Goal: Find specific page/section: Find specific page/section

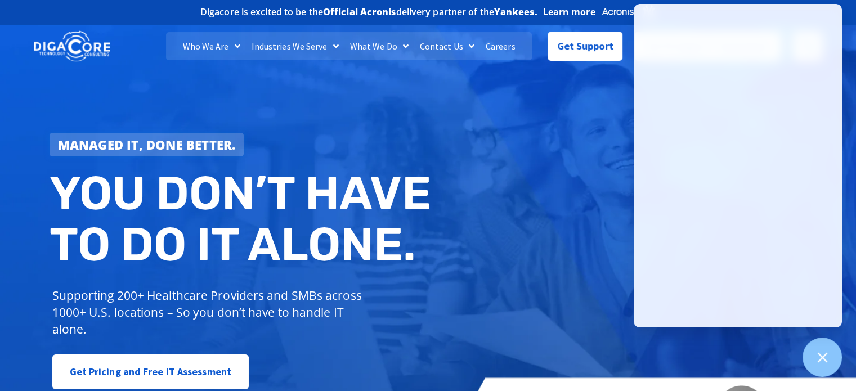
click at [493, 48] on link "Careers" at bounding box center [500, 46] width 41 height 28
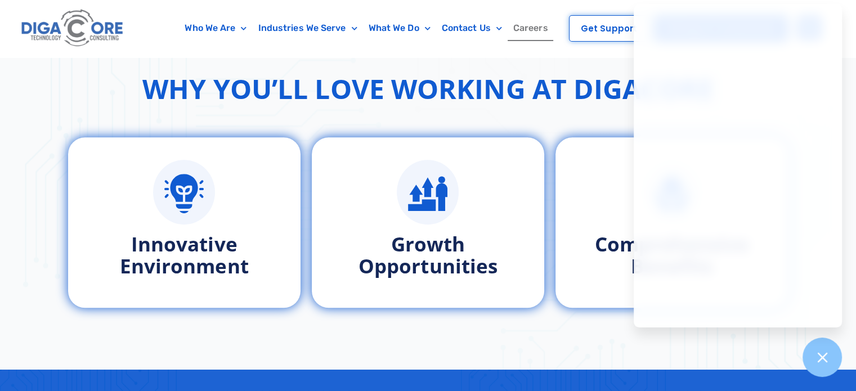
scroll to position [222, 0]
